Goal: Browse casually

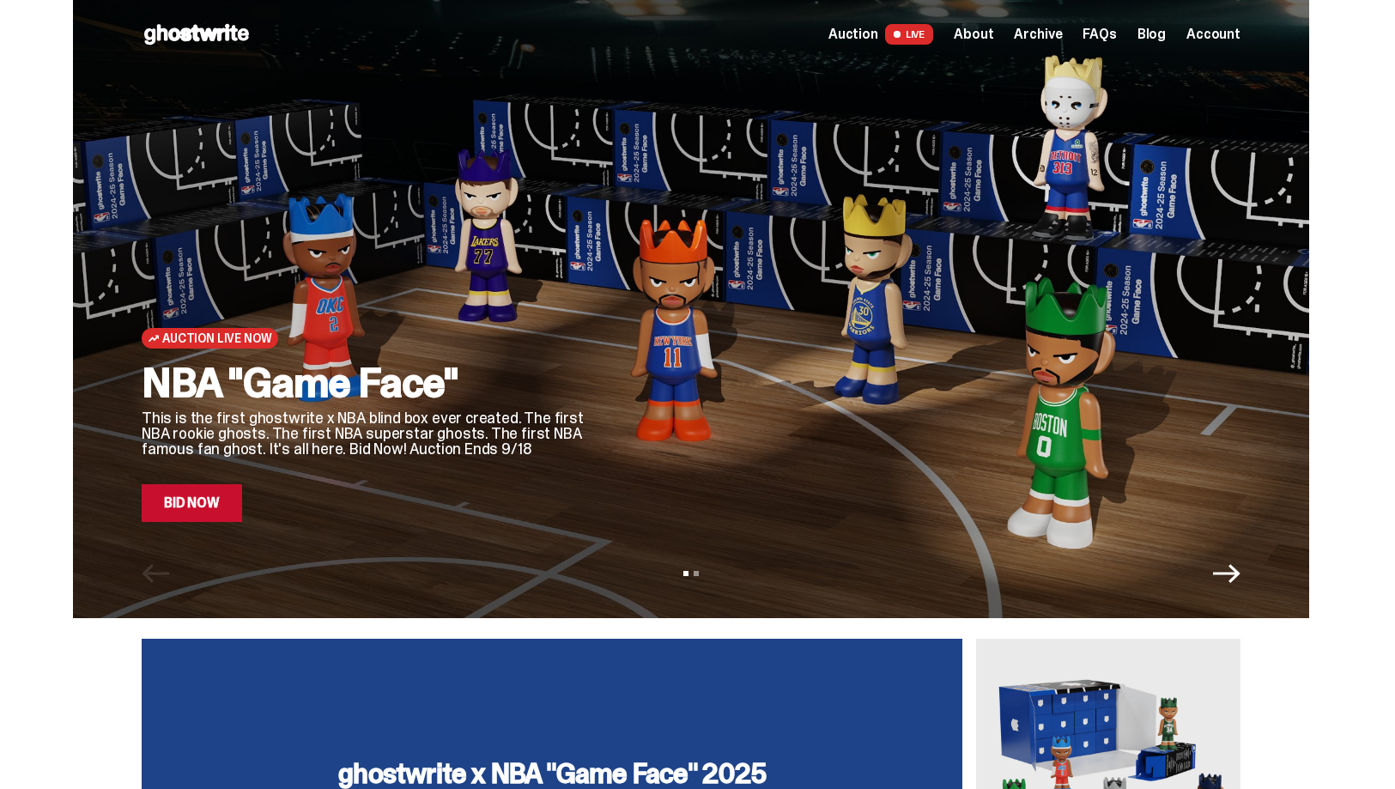
scroll to position [3, 0]
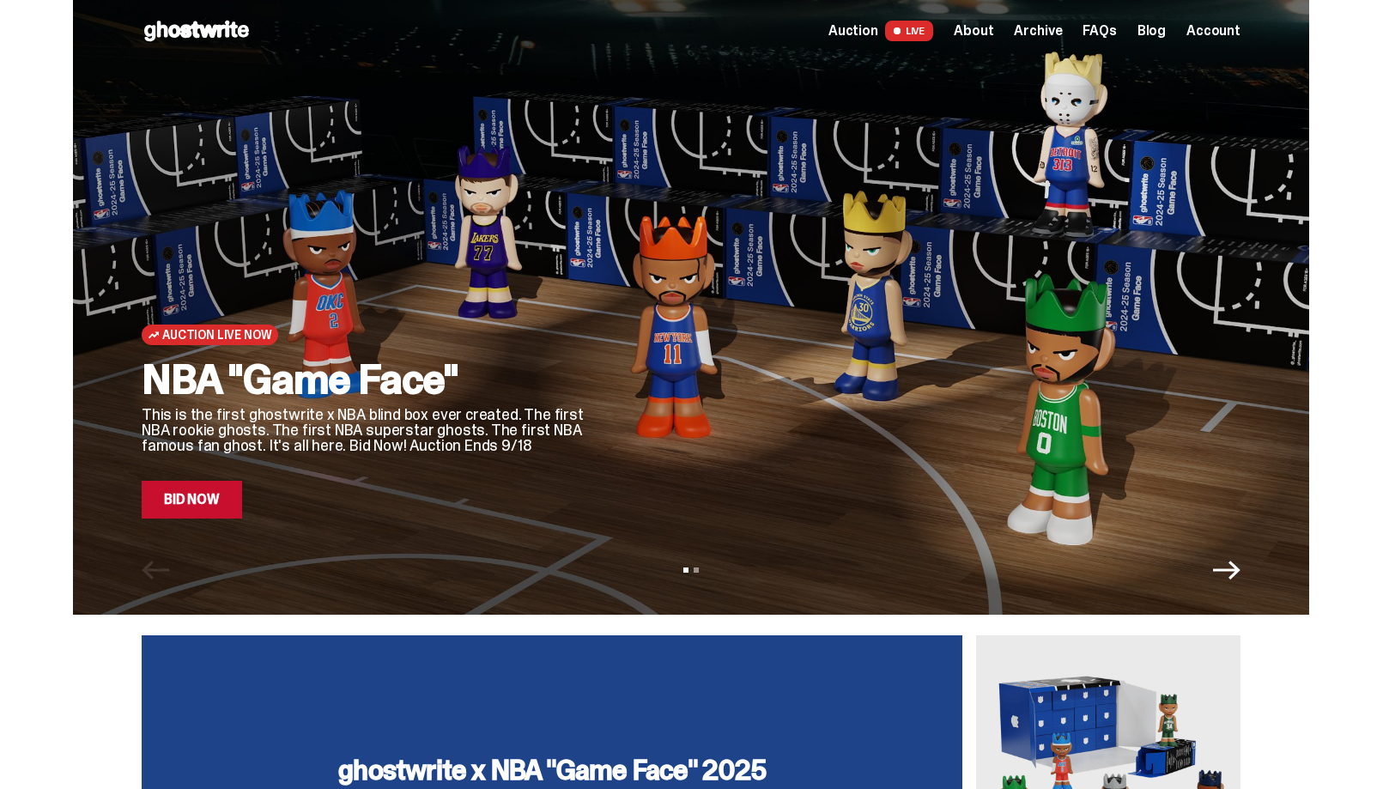
click at [194, 497] on link "Bid Now" at bounding box center [192, 500] width 100 height 38
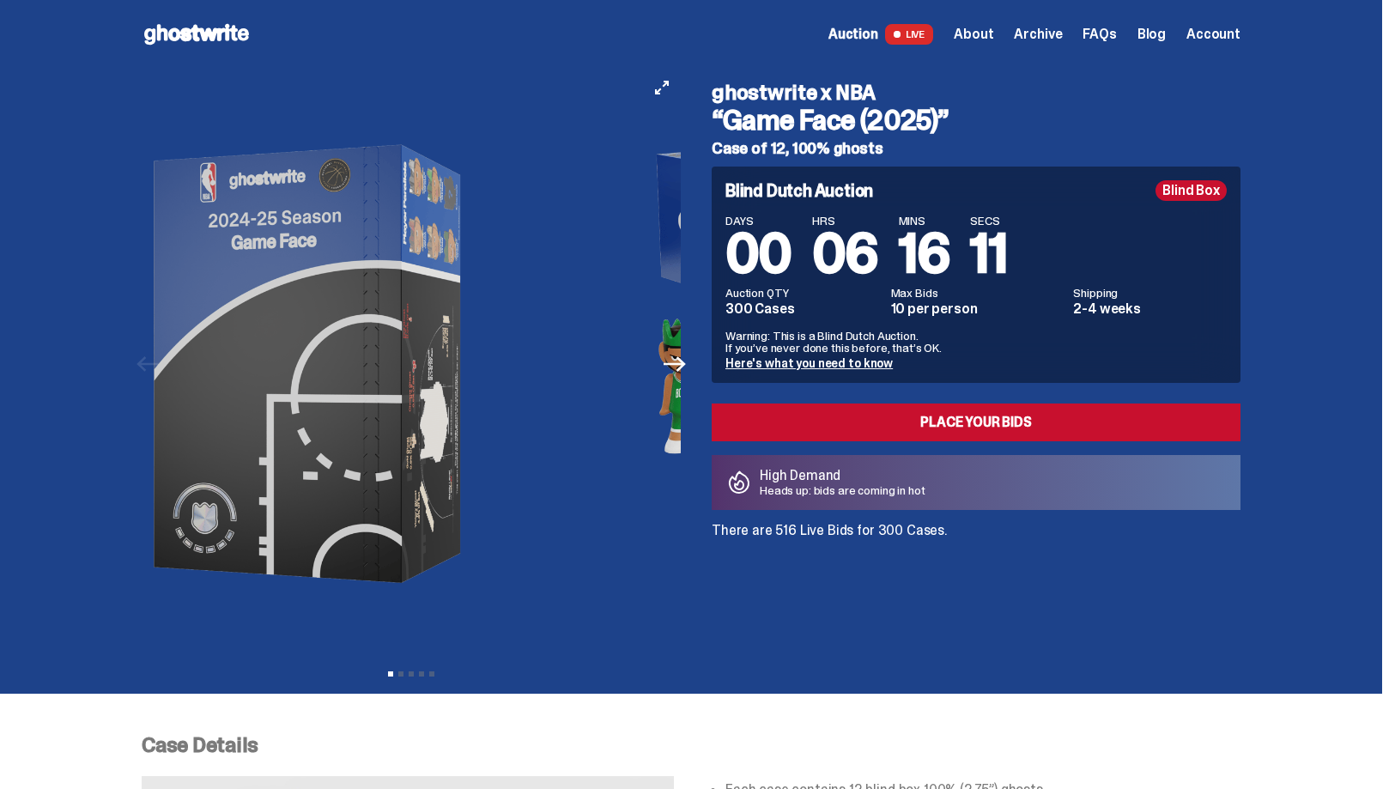
click at [406, 413] on img at bounding box center [312, 364] width 472 height 591
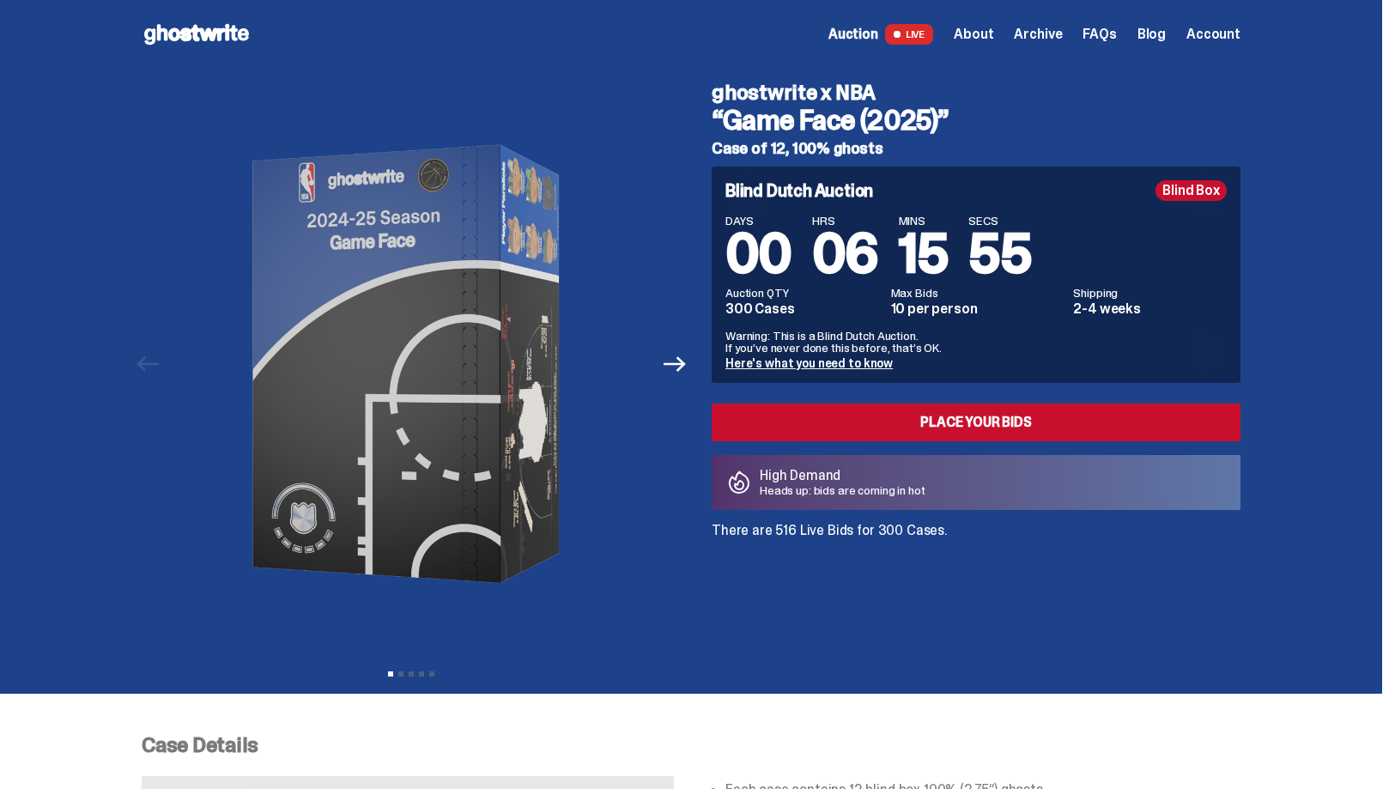
click at [1036, 33] on span "Archive" at bounding box center [1038, 34] width 48 height 14
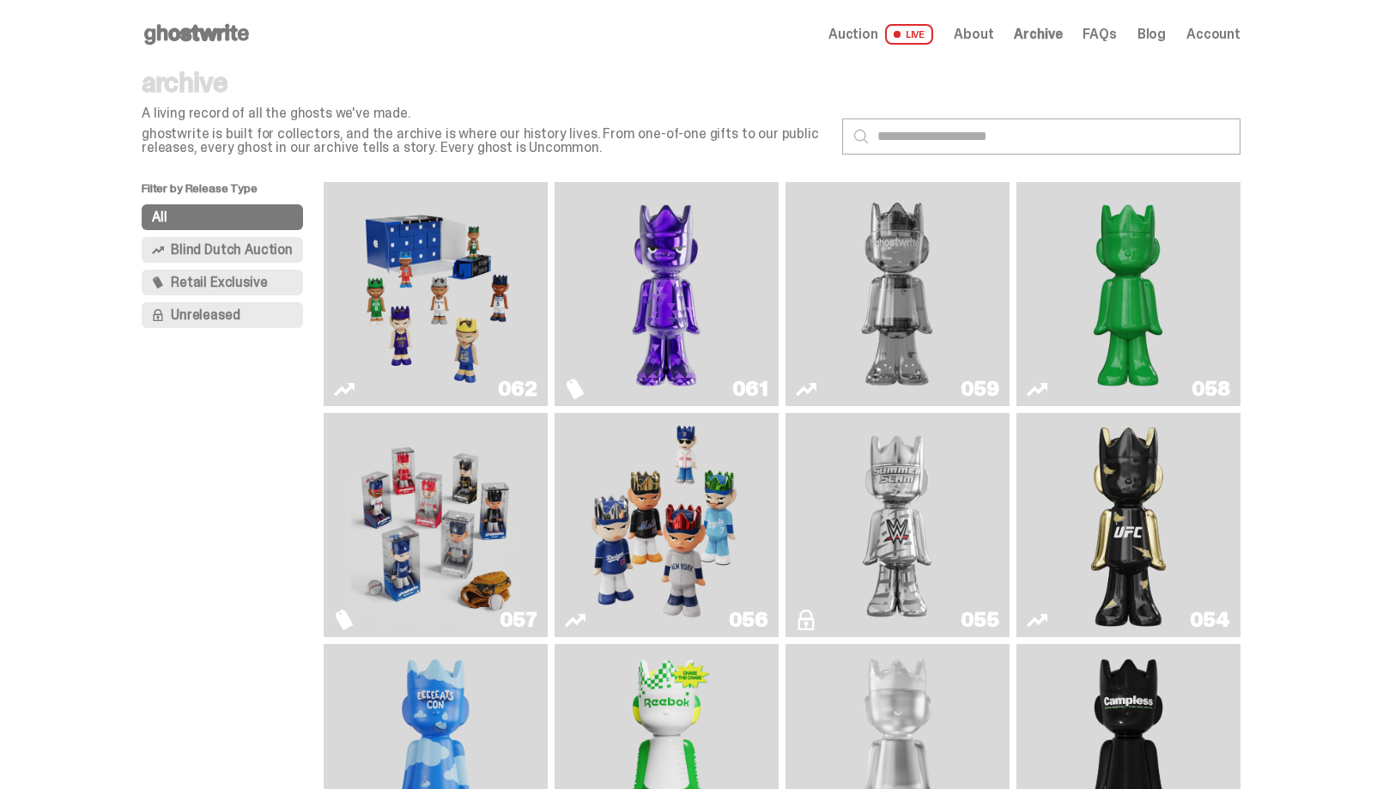
click at [227, 288] on span "Retail Exclusive" at bounding box center [219, 283] width 96 height 14
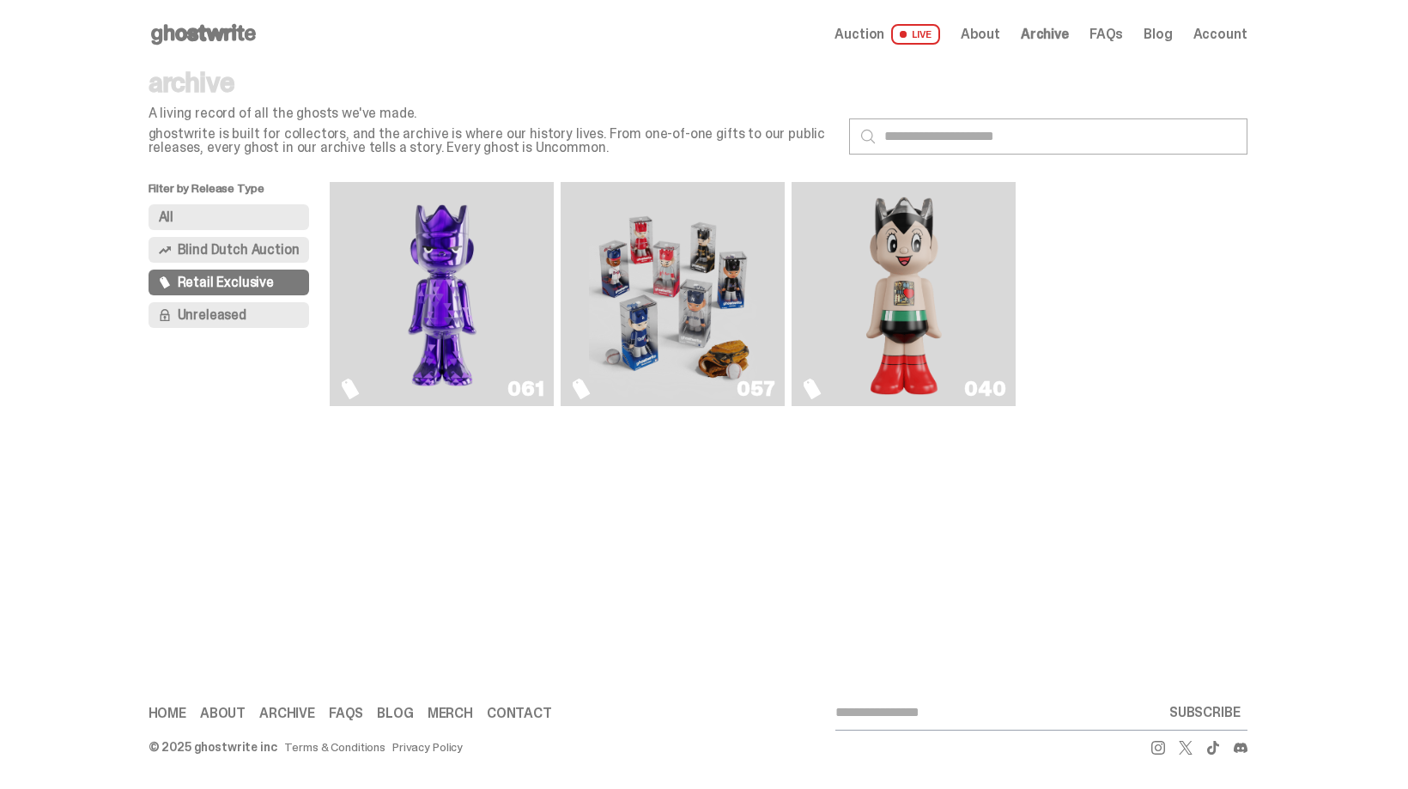
click at [230, 257] on span "Blind Dutch Auction" at bounding box center [239, 250] width 122 height 14
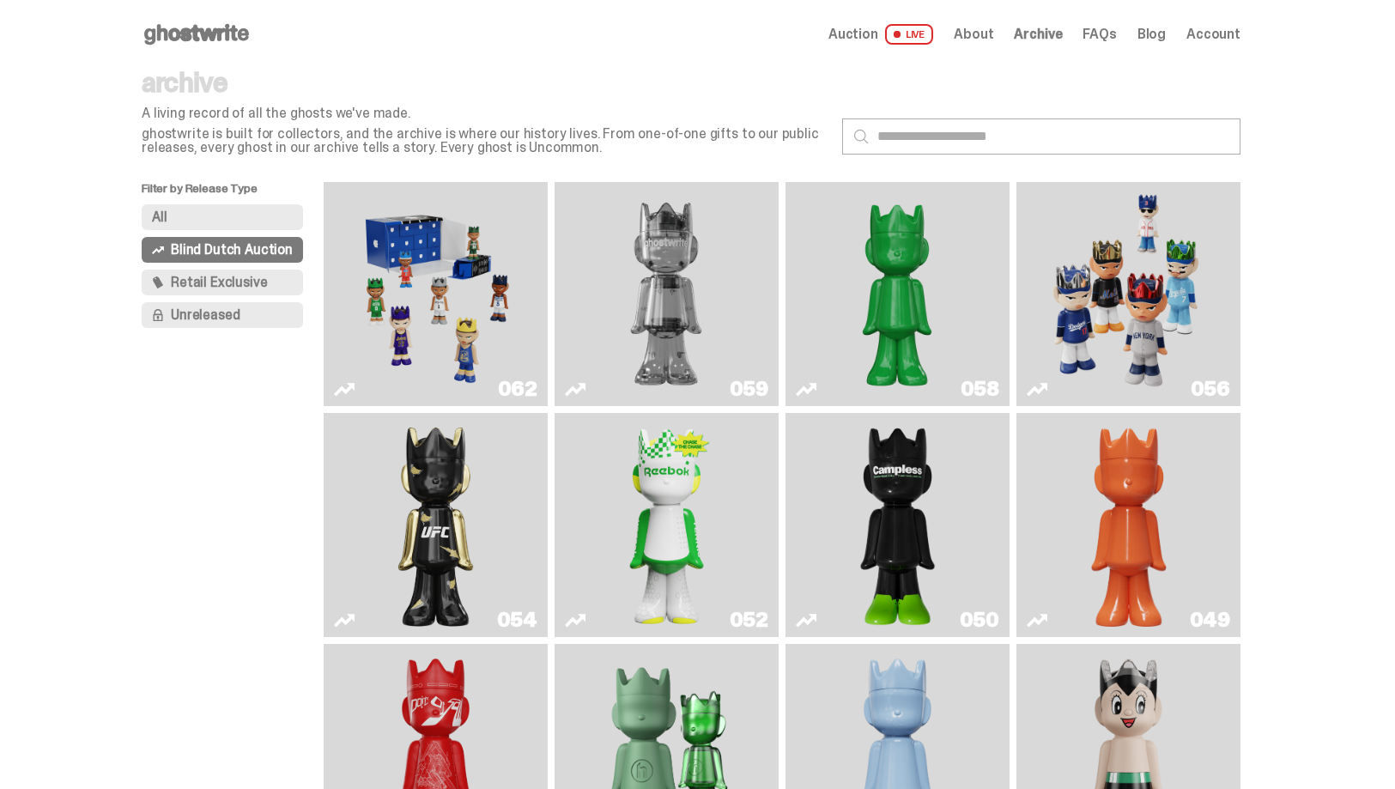
click at [226, 319] on span "Unreleased" at bounding box center [205, 315] width 69 height 14
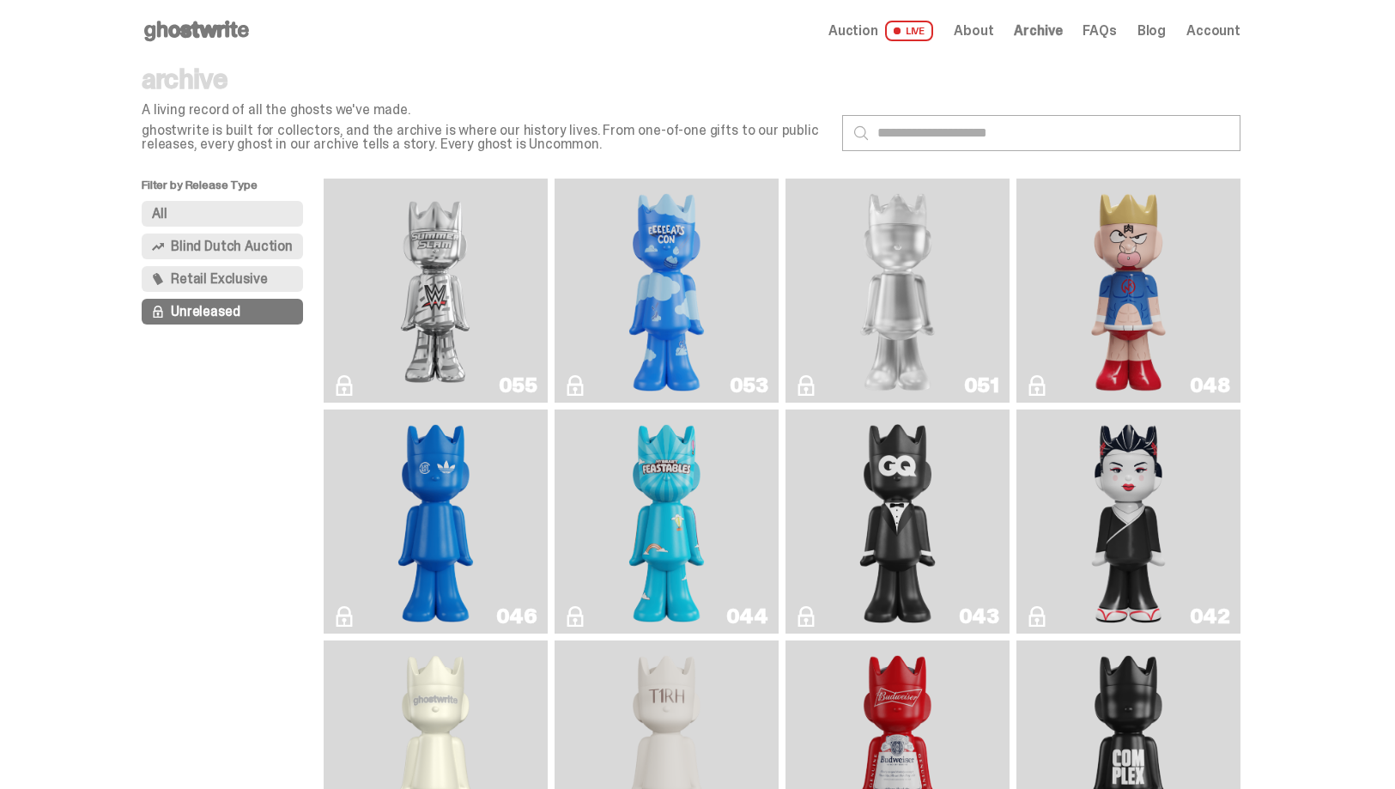
scroll to position [136, 0]
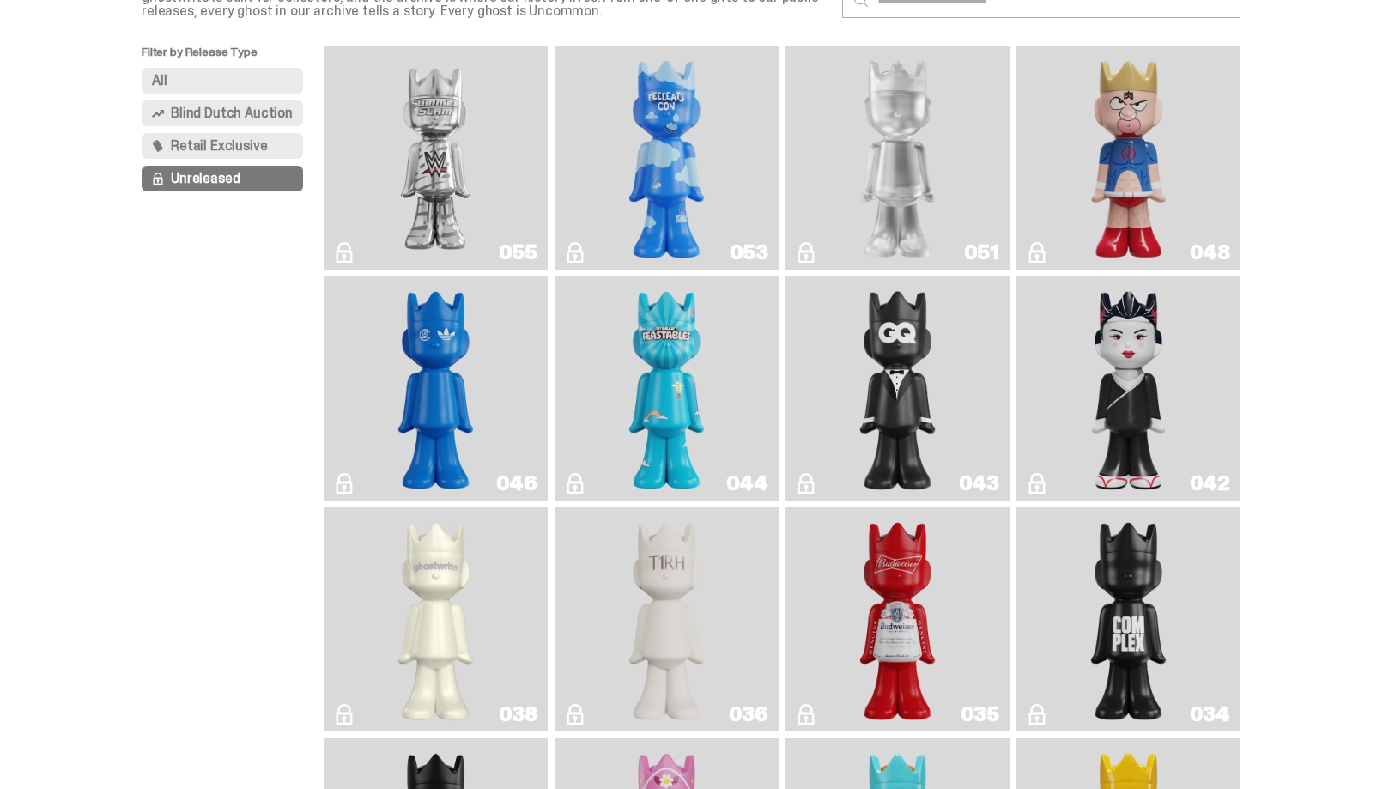
click at [866, 361] on img "Black Tie" at bounding box center [897, 388] width 91 height 210
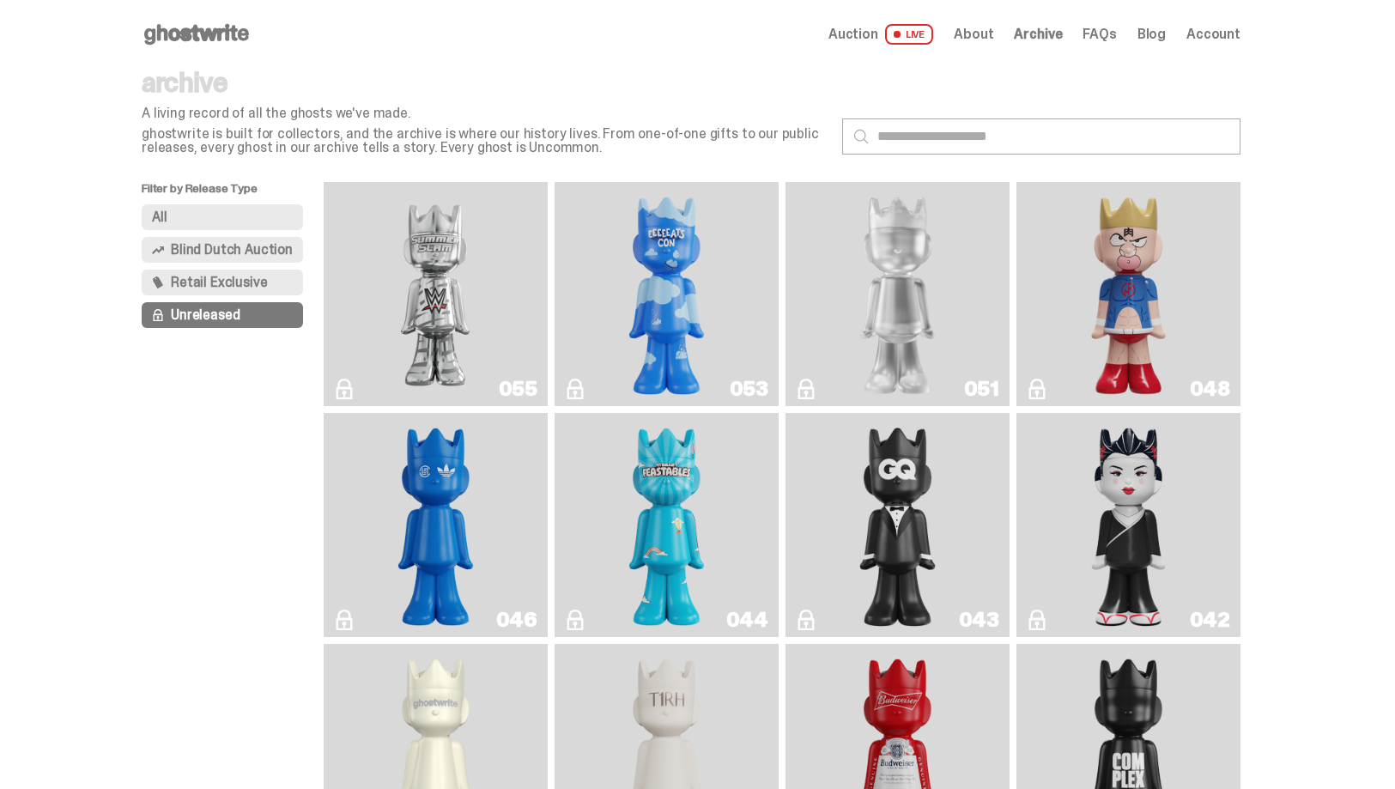
click at [929, 31] on span "LIVE" at bounding box center [909, 34] width 49 height 21
